Goal: Check status: Check status

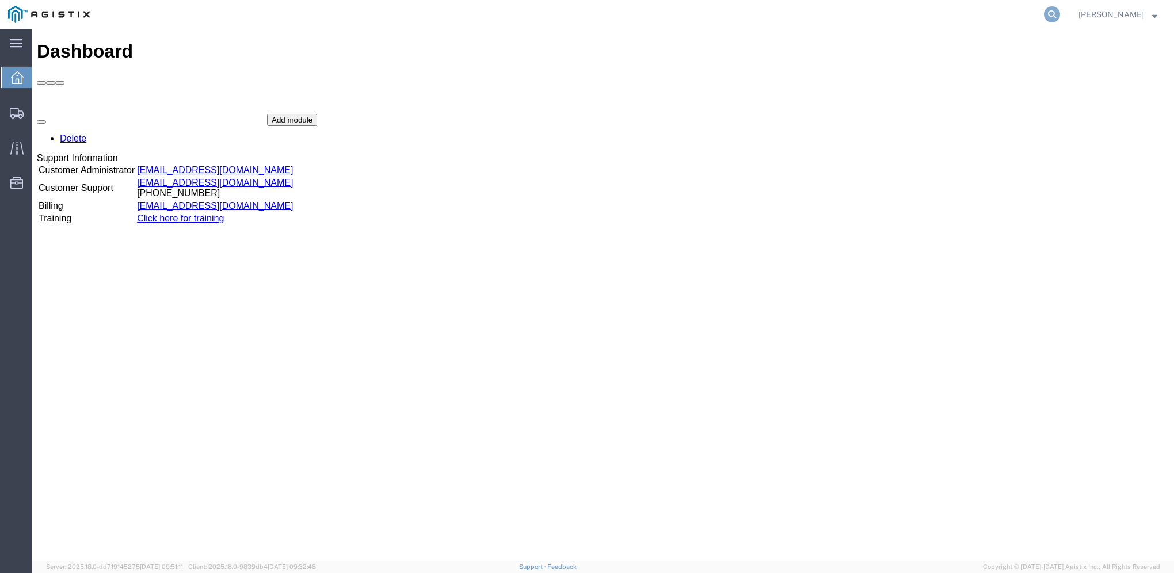
click at [1060, 10] on icon at bounding box center [1052, 14] width 16 height 16
paste input "56792868"
click at [808, 14] on input "56792868" at bounding box center [869, 15] width 350 height 28
type input "56792868"
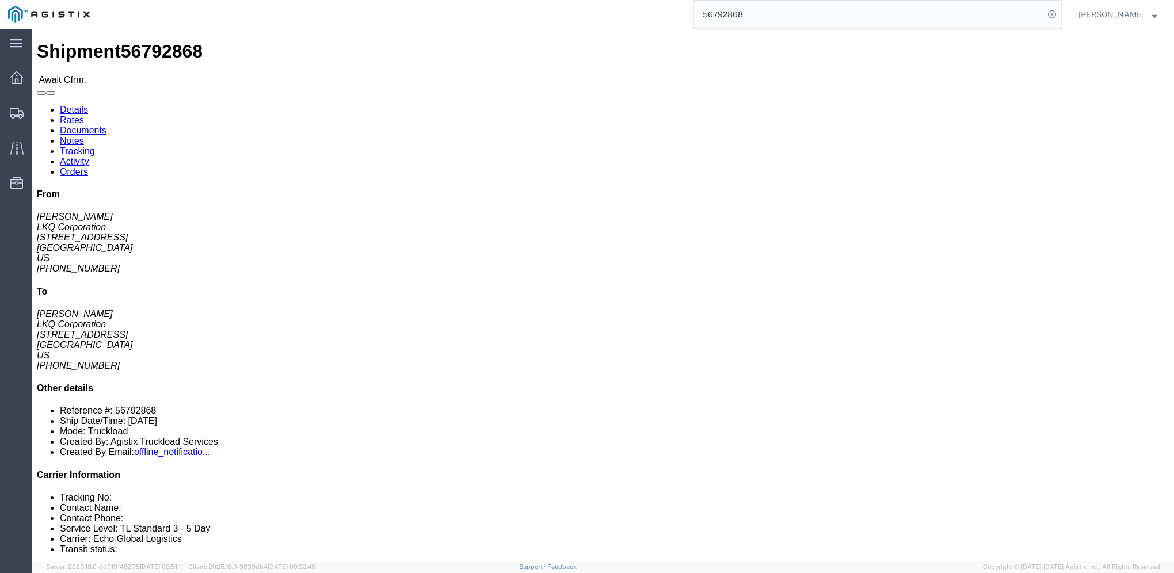
click link "Notes"
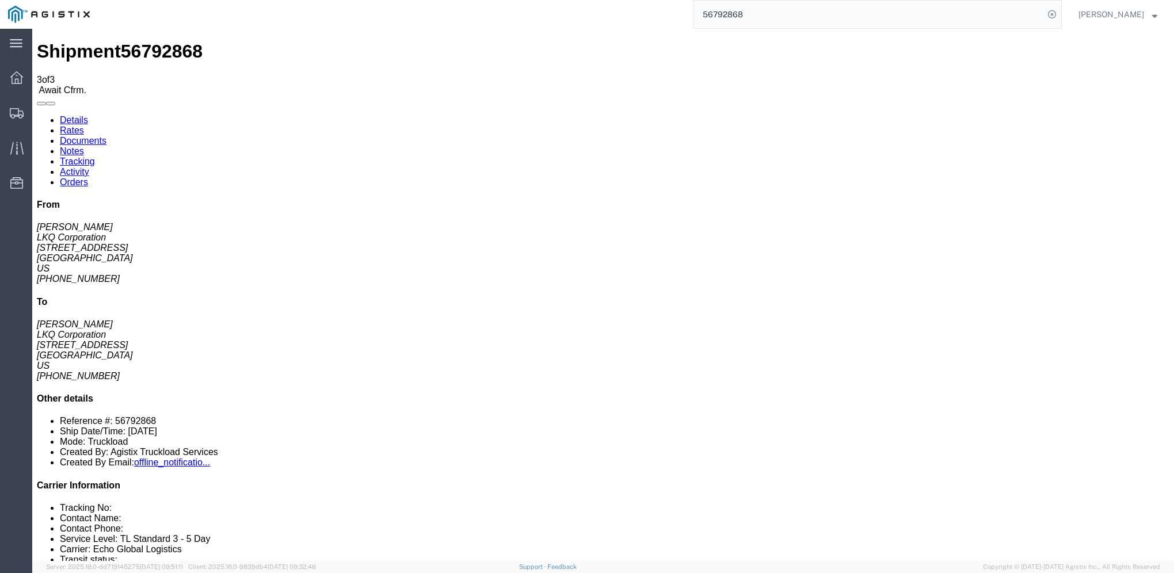
click at [106, 136] on link "Documents" at bounding box center [83, 141] width 47 height 10
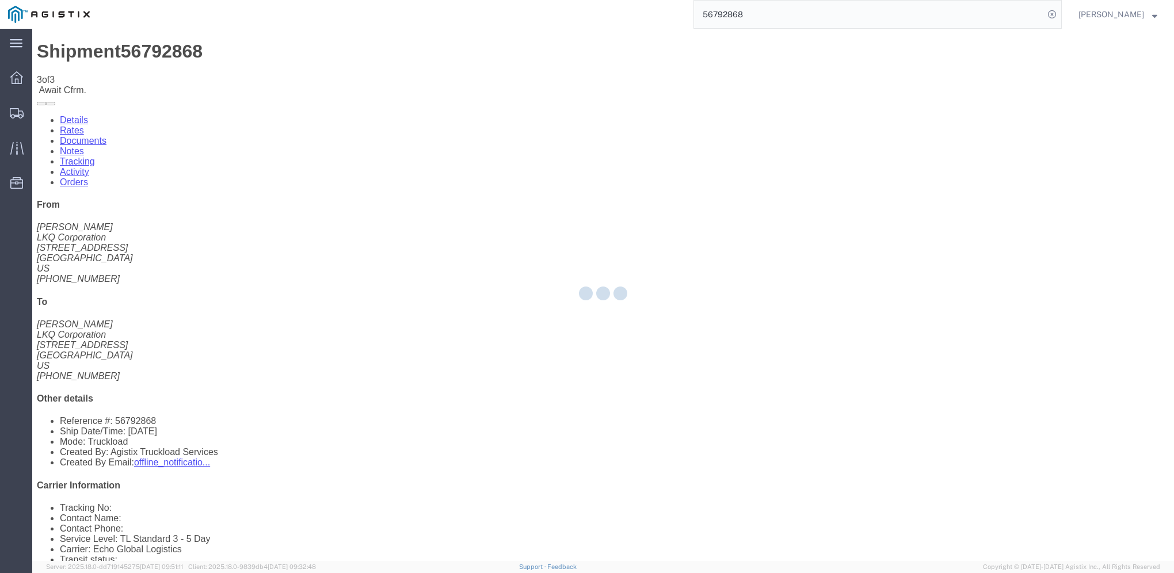
click at [108, 72] on div at bounding box center [602, 295] width 1141 height 532
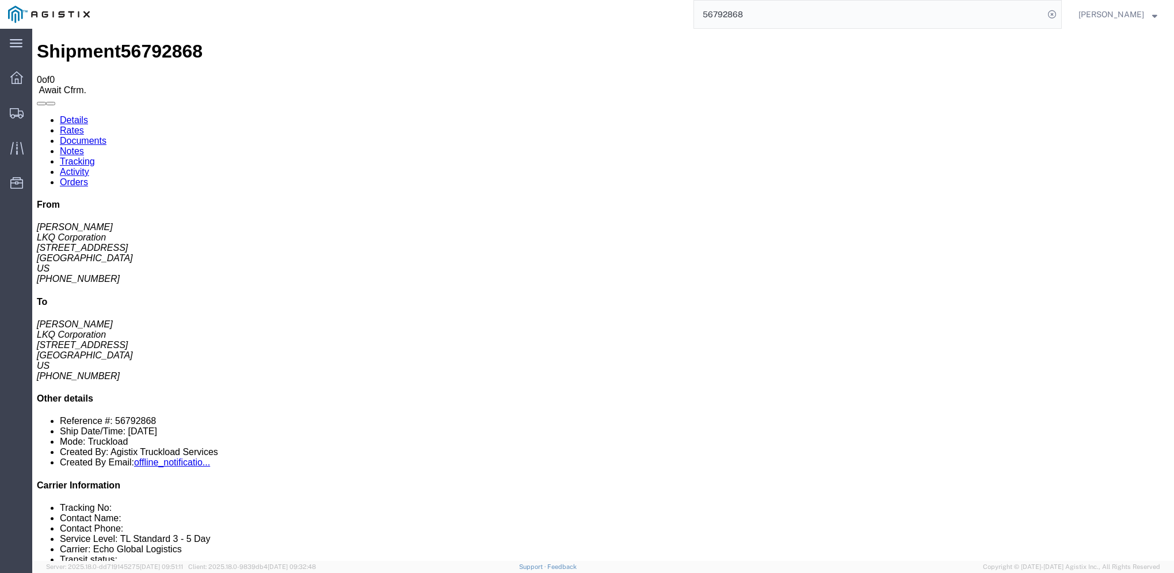
click at [84, 125] on link "Rates" at bounding box center [72, 130] width 24 height 10
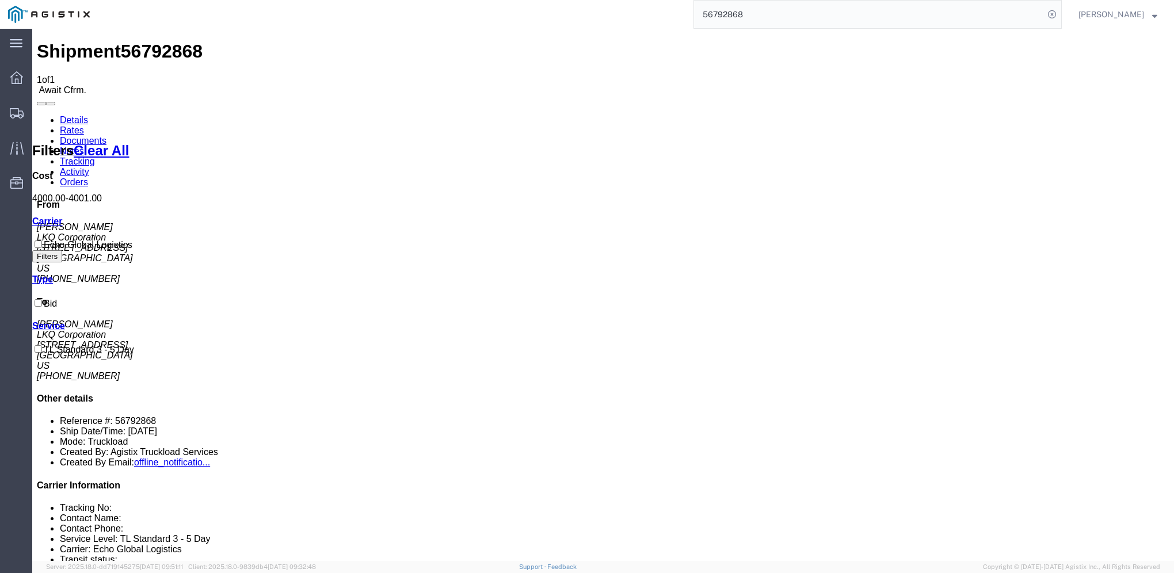
click at [72, 115] on link "Details" at bounding box center [74, 120] width 28 height 10
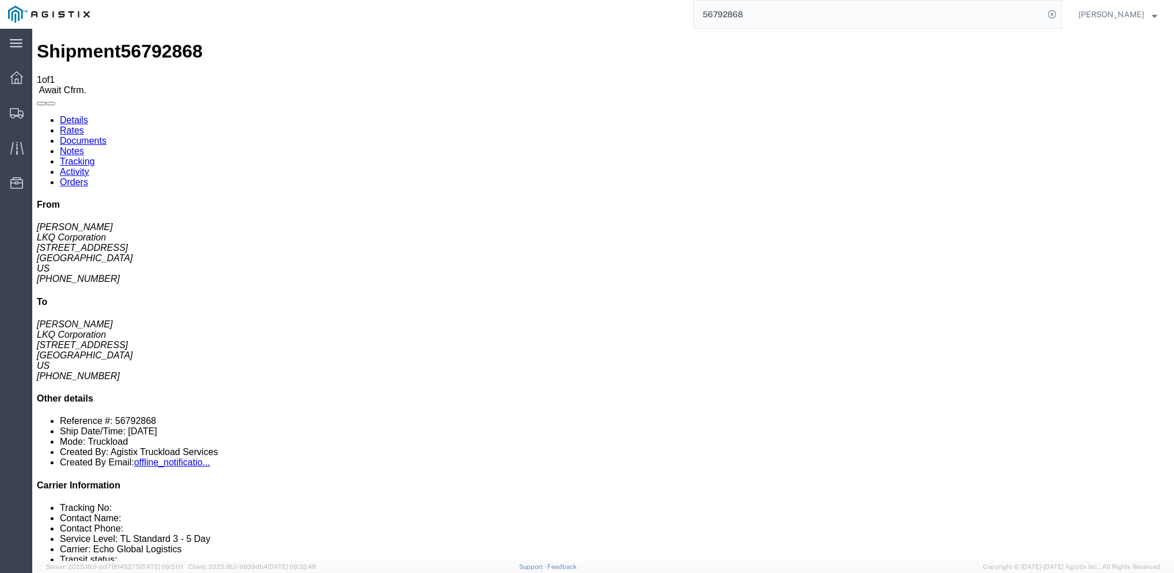
click link "Rates"
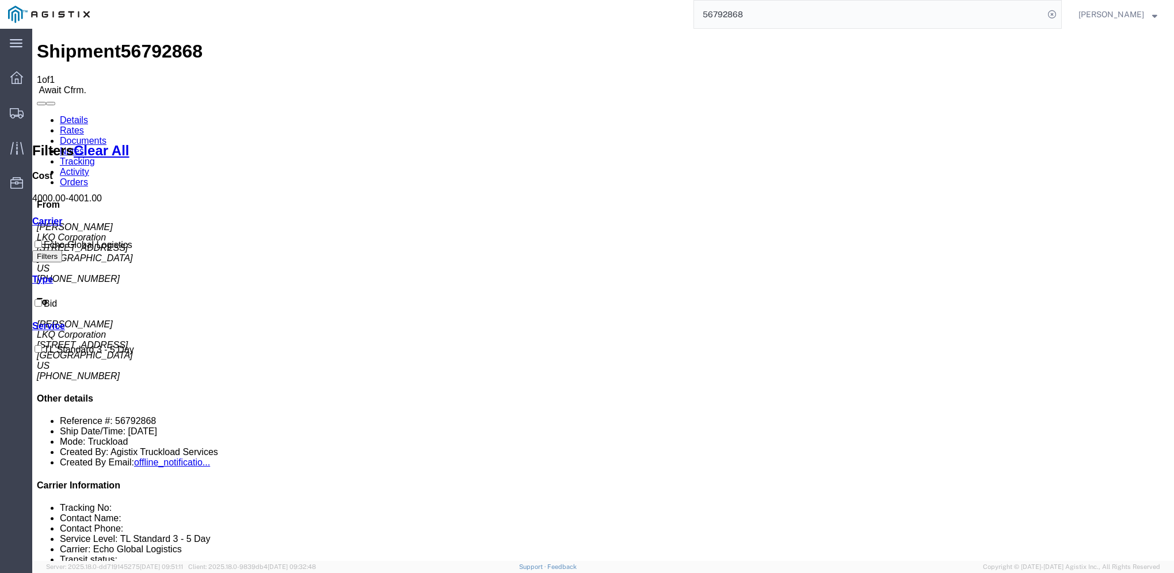
click at [76, 115] on link "Details" at bounding box center [74, 120] width 28 height 10
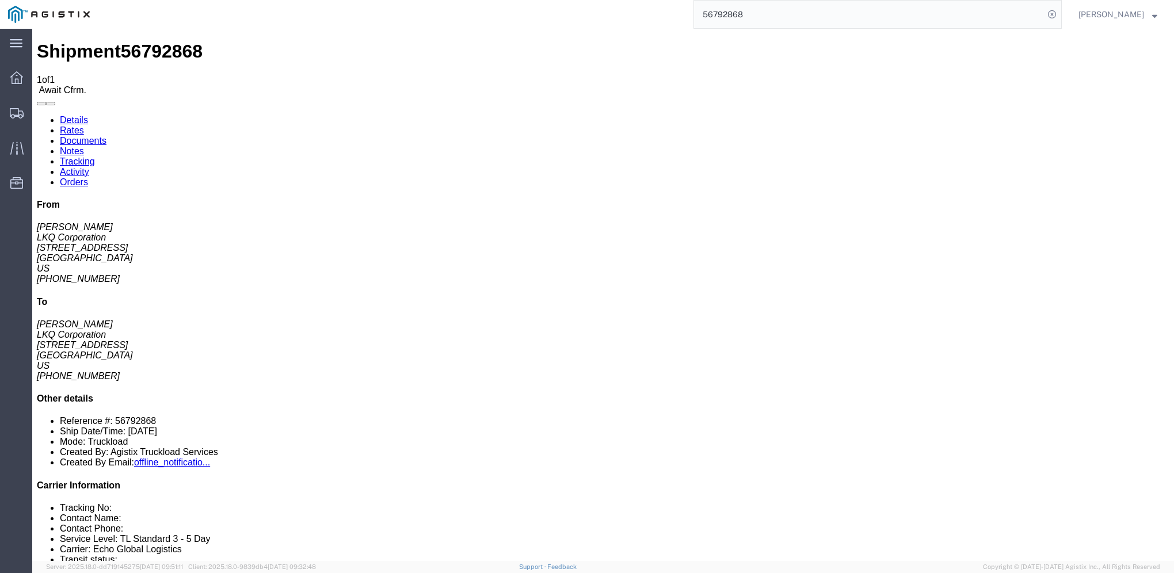
click link "Rates"
